Goal: Transaction & Acquisition: Purchase product/service

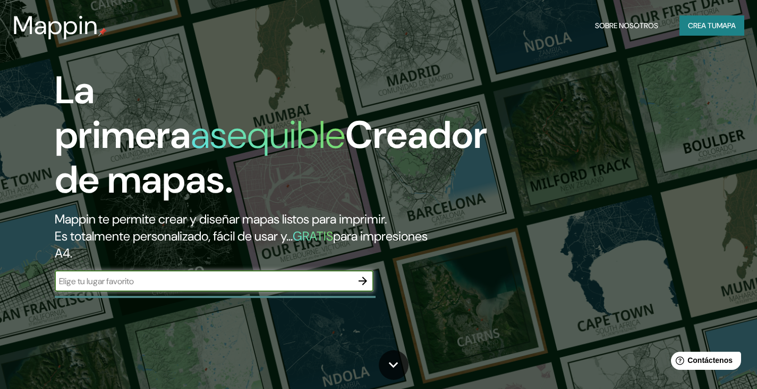
click at [187, 285] on input "text" at bounding box center [204, 281] width 298 height 12
type input "cali [GEOGRAPHIC_DATA]"
click at [364, 282] on icon "button" at bounding box center [363, 280] width 9 height 9
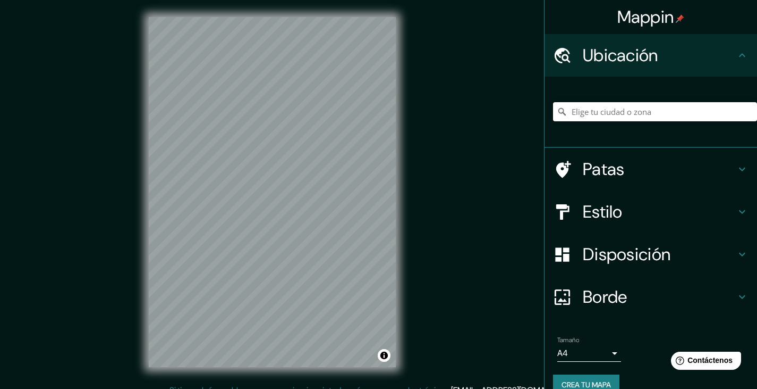
click at [623, 104] on input "Elige tu ciudad o zona" at bounding box center [655, 111] width 204 height 19
click at [708, 111] on input "[GEOGRAPHIC_DATA], [GEOGRAPHIC_DATA], [GEOGRAPHIC_DATA]" at bounding box center [655, 111] width 204 height 19
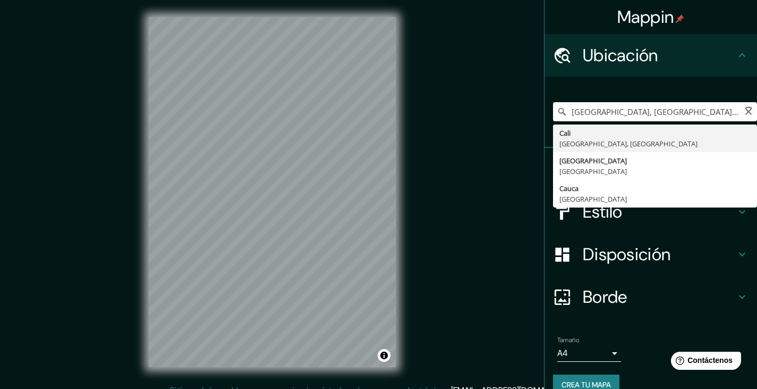
type input "[GEOGRAPHIC_DATA], [GEOGRAPHIC_DATA], [GEOGRAPHIC_DATA]"
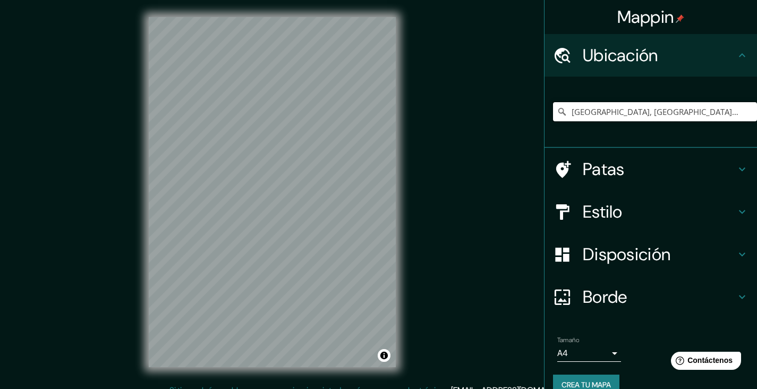
drag, startPoint x: 708, startPoint y: 111, endPoint x: 480, endPoint y: 150, distance: 231.9
click at [480, 150] on div "Mappin Ubicación Cali, [GEOGRAPHIC_DATA], [GEOGRAPHIC_DATA] [GEOGRAPHIC_DATA] […" at bounding box center [378, 200] width 757 height 401
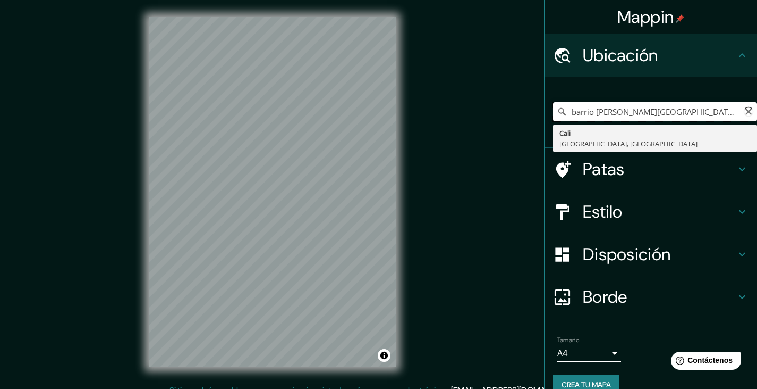
type input "[GEOGRAPHIC_DATA], [GEOGRAPHIC_DATA], [GEOGRAPHIC_DATA]"
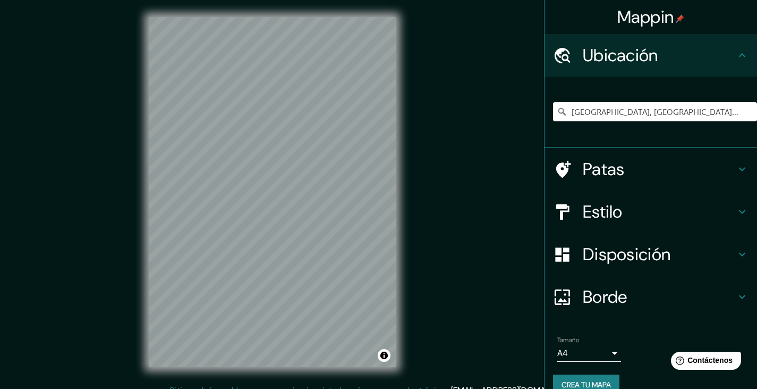
click at [592, 61] on font "Ubicación" at bounding box center [620, 55] width 75 height 22
click at [715, 211] on h4 "Estilo" at bounding box center [659, 211] width 153 height 21
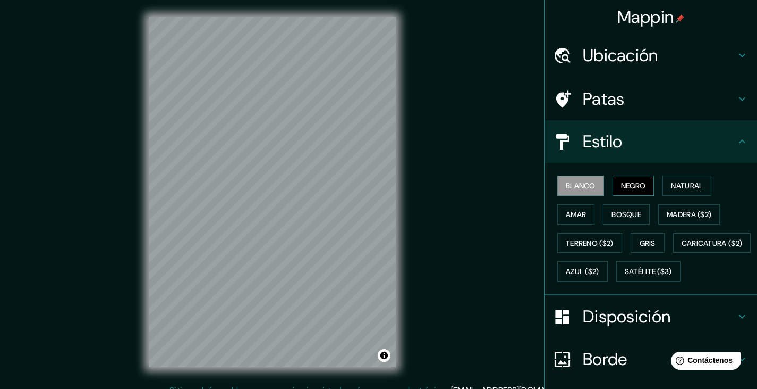
click at [625, 192] on button "Negro" at bounding box center [634, 185] width 42 height 20
click at [675, 186] on font "Natural" at bounding box center [687, 186] width 32 height 10
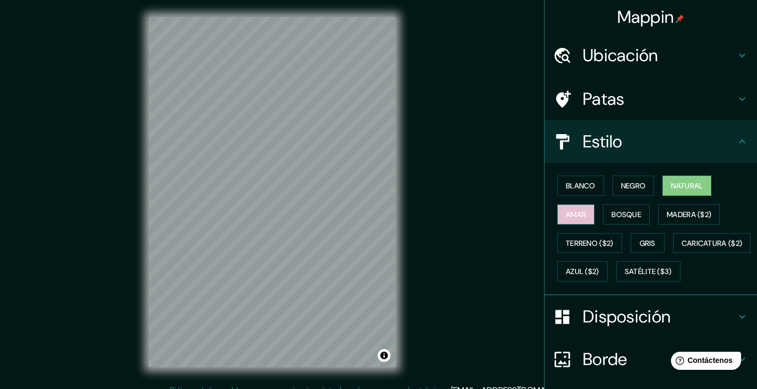
click at [566, 218] on font "Amar" at bounding box center [576, 214] width 20 height 10
click at [617, 215] on font "Bosque" at bounding box center [627, 214] width 30 height 10
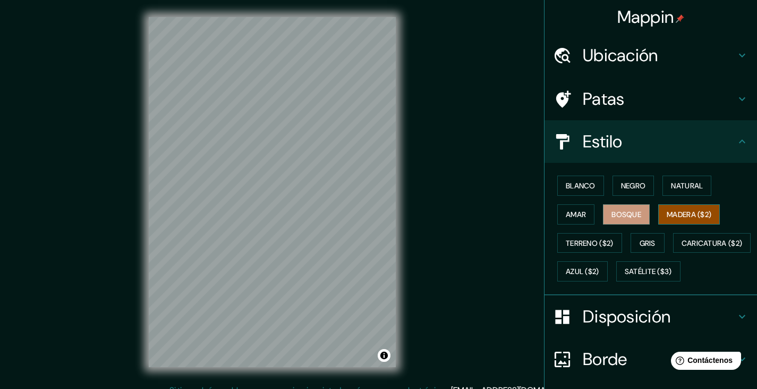
click at [667, 213] on font "Madera ($2)" at bounding box center [689, 214] width 45 height 10
click at [572, 245] on font "Terreno ($2)" at bounding box center [590, 243] width 48 height 10
click at [686, 222] on button "Madera ($2)" at bounding box center [690, 214] width 62 height 20
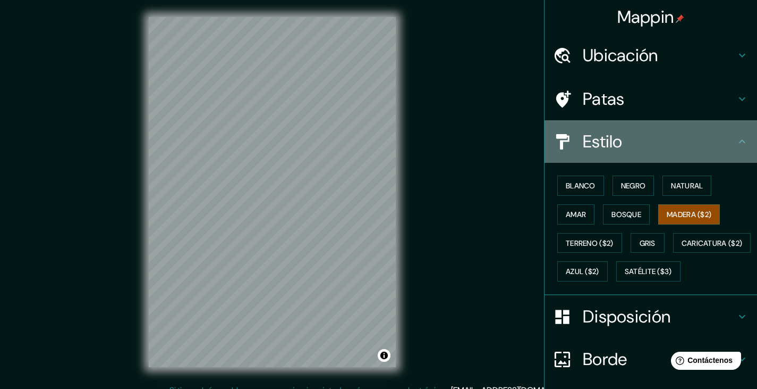
click at [693, 135] on h4 "Estilo" at bounding box center [659, 141] width 153 height 21
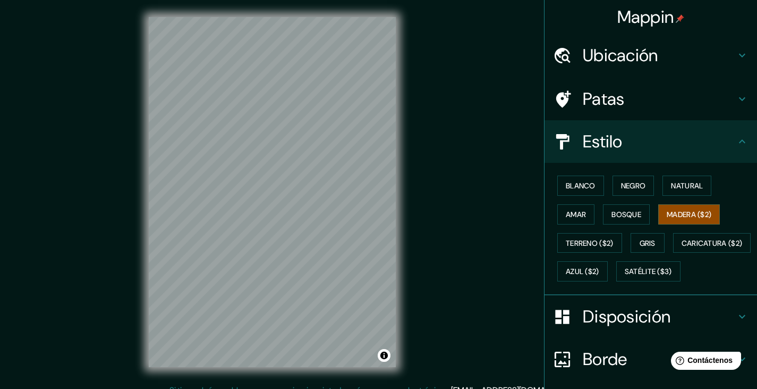
click at [707, 95] on h4 "Patas" at bounding box center [659, 98] width 153 height 21
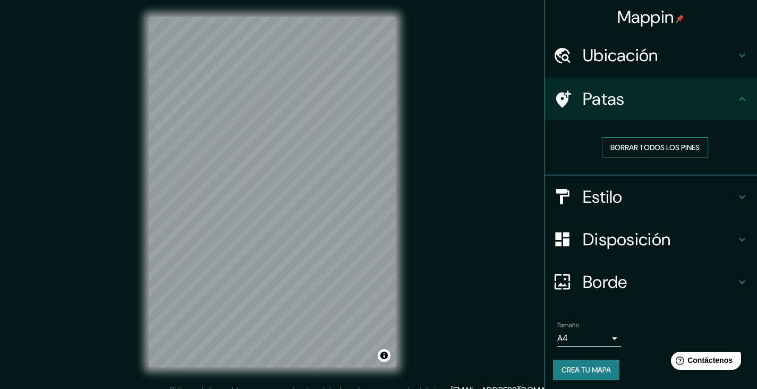
click at [653, 148] on font "Borrar todos los pines" at bounding box center [655, 147] width 89 height 10
click at [621, 151] on font "Borrar todos los pines" at bounding box center [655, 147] width 89 height 10
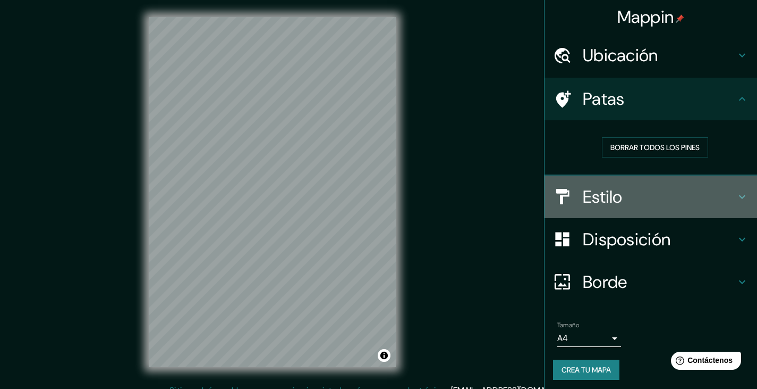
click at [680, 204] on h4 "Estilo" at bounding box center [659, 196] width 153 height 21
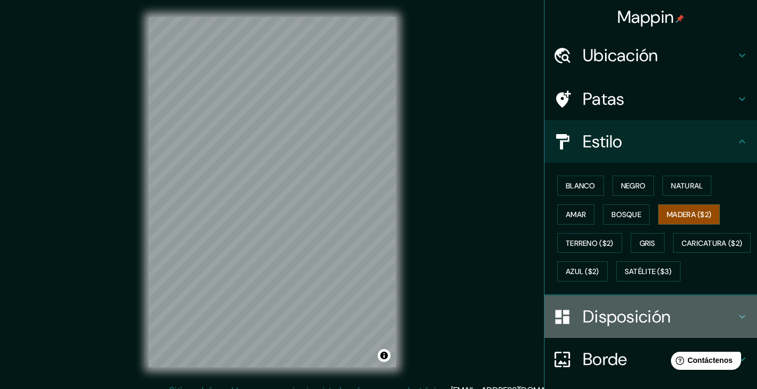
click at [637, 327] on font "Disposición" at bounding box center [627, 316] width 88 height 22
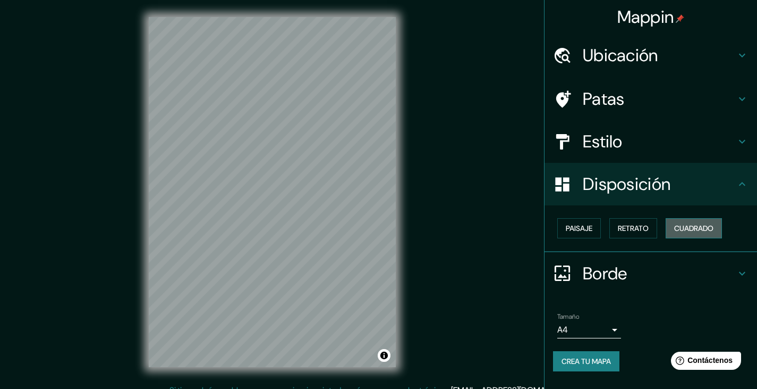
click at [709, 229] on font "Cuadrado" at bounding box center [693, 228] width 39 height 10
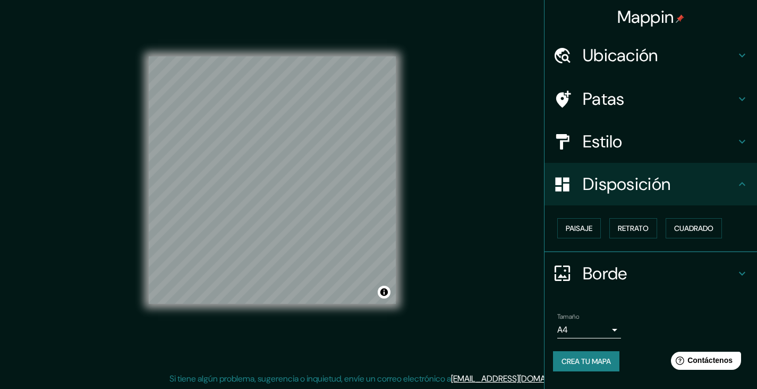
scroll to position [12, 0]
click at [752, 185] on div "Disposición" at bounding box center [651, 184] width 213 height 43
click at [702, 276] on h4 "Borde" at bounding box center [659, 273] width 153 height 21
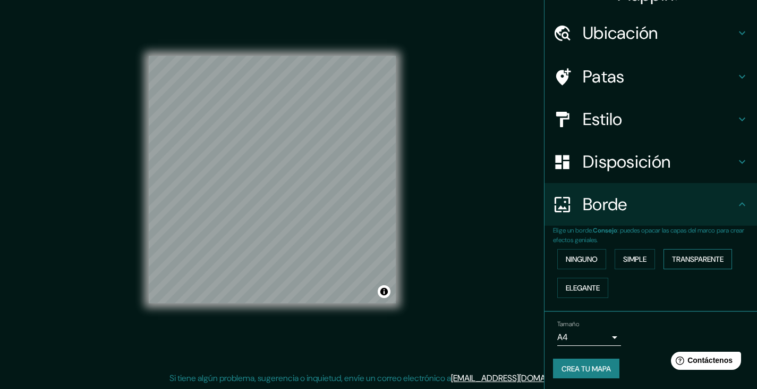
scroll to position [24, 0]
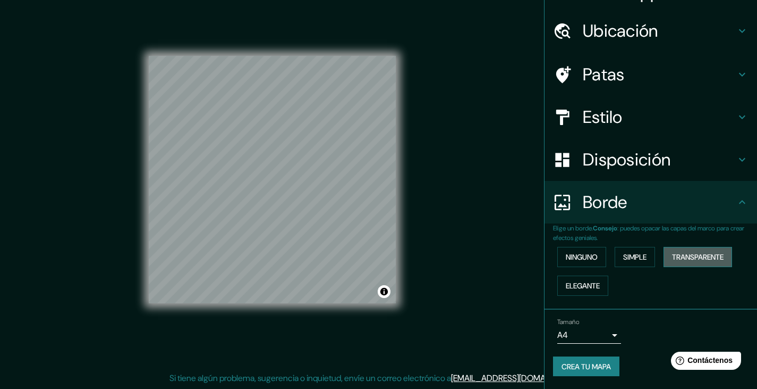
click at [719, 257] on font "Transparente" at bounding box center [698, 257] width 52 height 10
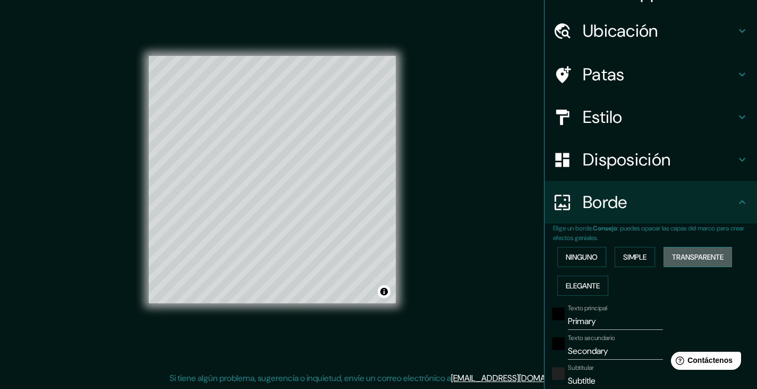
click at [718, 257] on font "Transparente" at bounding box center [698, 257] width 52 height 10
type input "223"
type input "37"
click at [623, 258] on font "Simple" at bounding box center [634, 257] width 23 height 10
click at [568, 256] on font "Ninguno" at bounding box center [582, 257] width 32 height 10
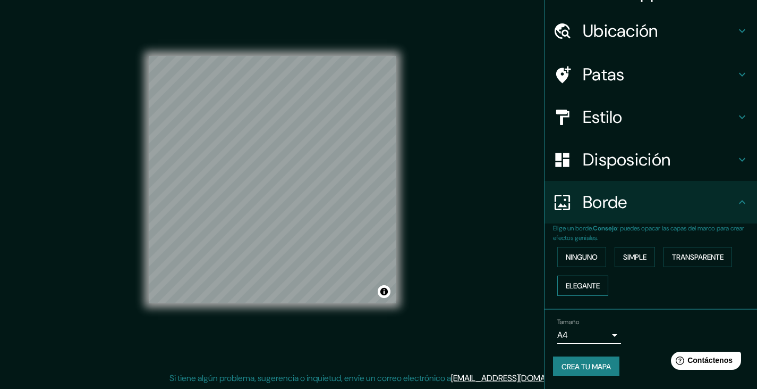
click at [573, 289] on font "Elegante" at bounding box center [583, 286] width 34 height 10
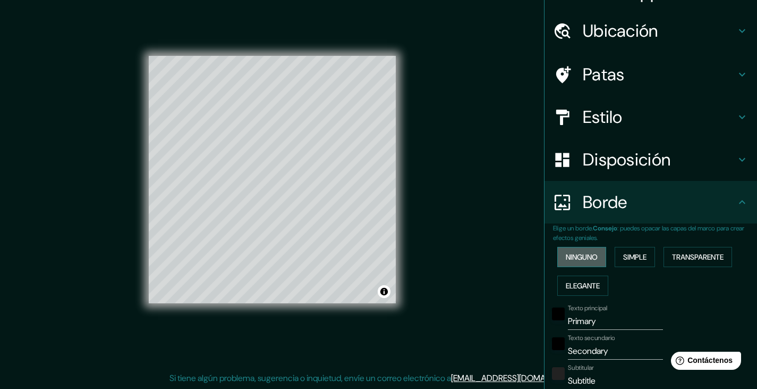
click at [566, 258] on font "Ninguno" at bounding box center [582, 257] width 32 height 10
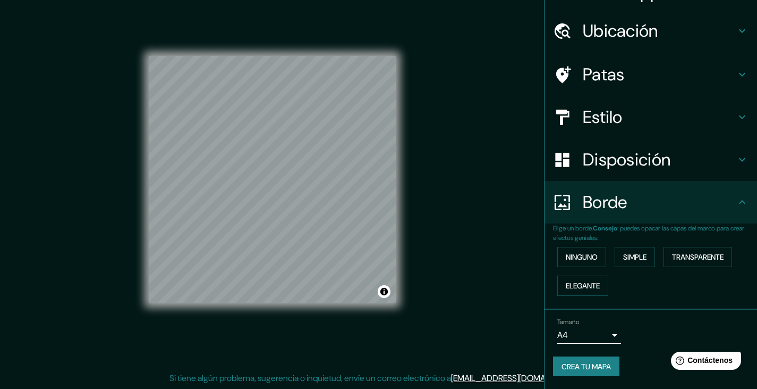
click at [569, 362] on font "Crea tu mapa" at bounding box center [586, 366] width 49 height 10
